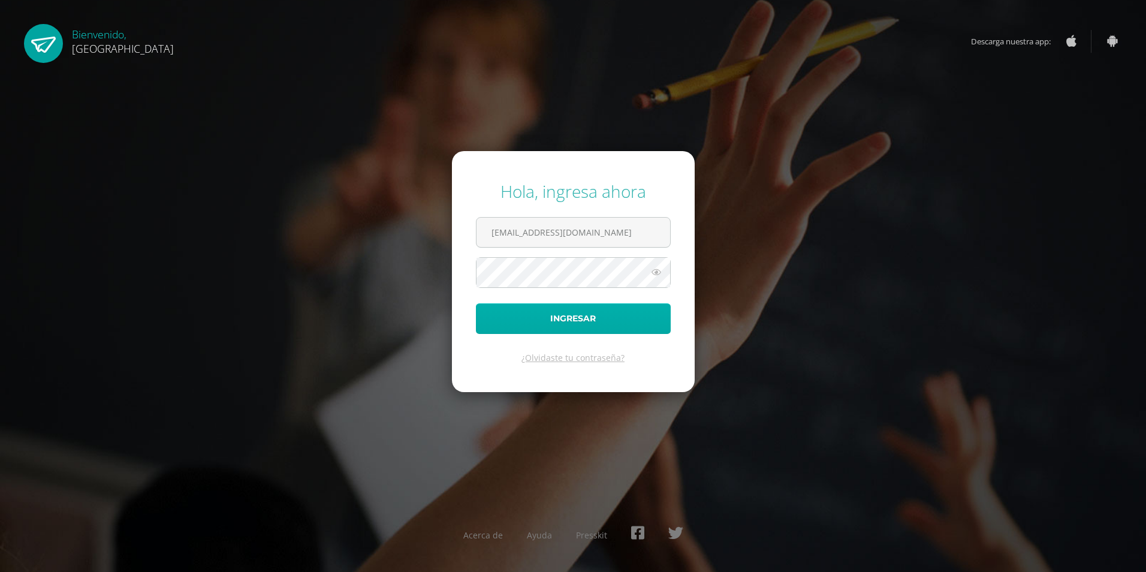
click at [539, 319] on button "Ingresar" at bounding box center [573, 318] width 195 height 31
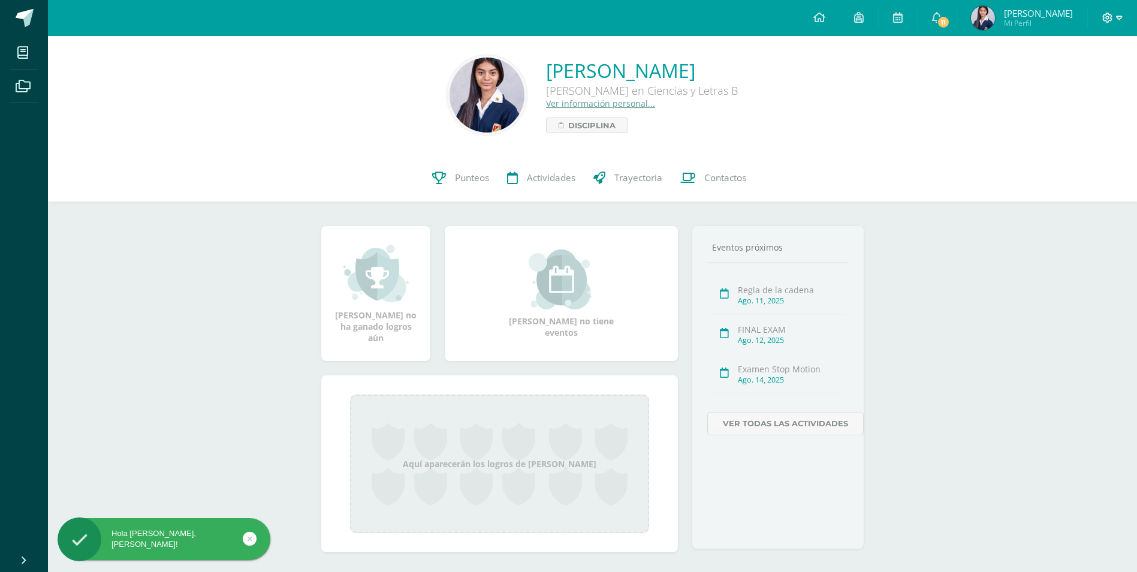
click at [1108, 17] on icon at bounding box center [1107, 18] width 11 height 11
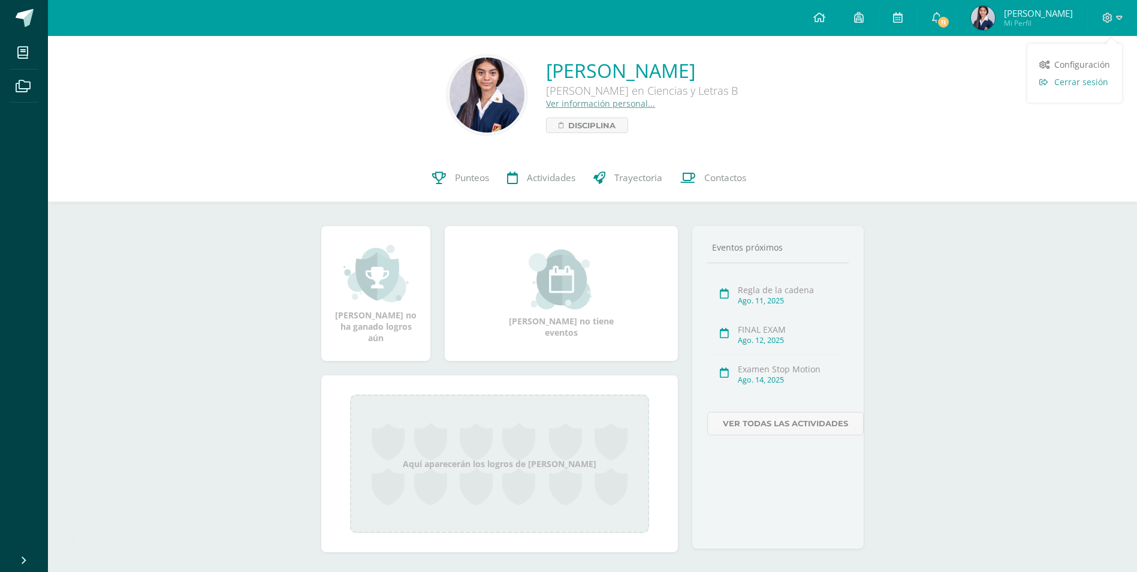
click at [1080, 85] on span "Cerrar sesión" at bounding box center [1081, 81] width 54 height 11
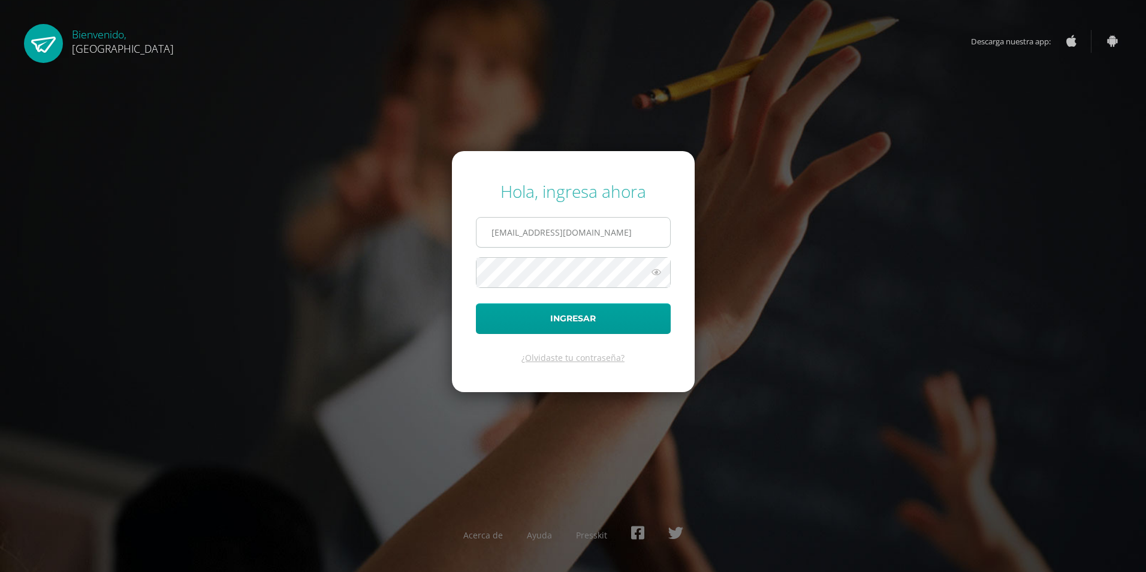
click at [520, 238] on input "2019319@colegiobelga.edu.gt" at bounding box center [574, 232] width 194 height 29
type input "201939@colegiobelga.edu.gt"
